Goal: Task Accomplishment & Management: Manage account settings

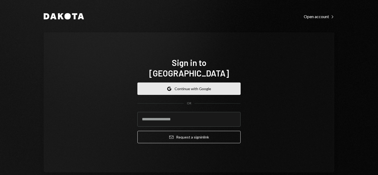
click at [210, 83] on button "Google Continue with Google" at bounding box center [188, 89] width 103 height 12
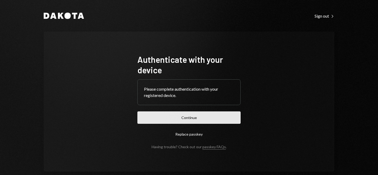
click at [191, 118] on button "Continue" at bounding box center [188, 117] width 103 height 12
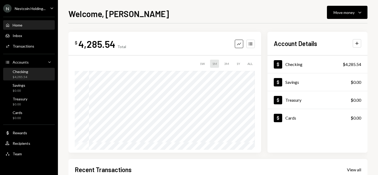
click at [25, 77] on div "$4,285.54" at bounding box center [21, 77] width 16 height 4
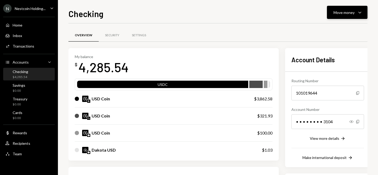
click at [353, 12] on div "Move money" at bounding box center [343, 13] width 21 height 6
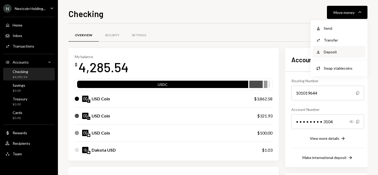
click at [333, 54] on div "Deposit" at bounding box center [342, 52] width 38 height 6
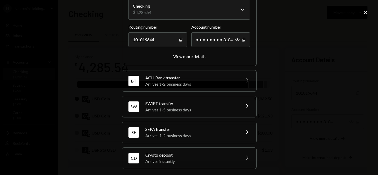
scroll to position [56, 0]
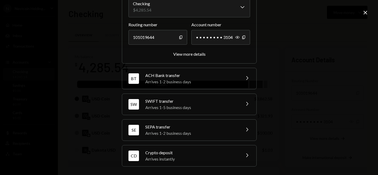
click at [244, 156] on icon "Chevron Right" at bounding box center [247, 155] width 6 height 6
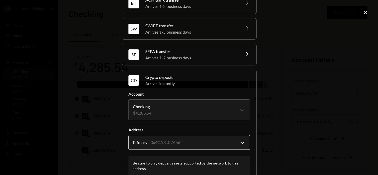
scroll to position [89, 0]
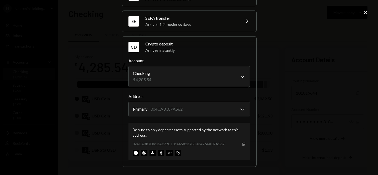
click at [242, 144] on icon "Copy" at bounding box center [243, 144] width 4 height 4
click at [160, 151] on img at bounding box center [161, 153] width 6 height 6
click at [207, 109] on body "N Nestcoin Holding... Caret Down Home Home Inbox Inbox Activities Transactions …" at bounding box center [189, 87] width 378 height 175
click at [364, 13] on icon "Close" at bounding box center [365, 12] width 6 height 6
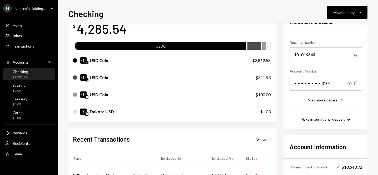
scroll to position [41, 2]
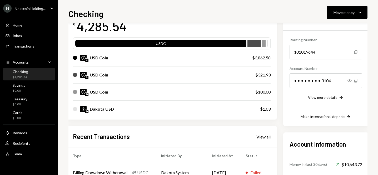
click at [225, 66] on div at bounding box center [171, 66] width 197 height 0
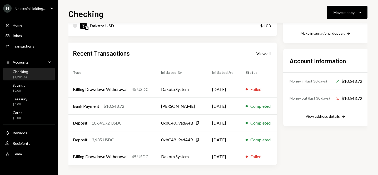
scroll to position [125, 2]
click at [34, 75] on div "Checking $4,285.54" at bounding box center [28, 74] width 47 height 10
